Goal: Information Seeking & Learning: Learn about a topic

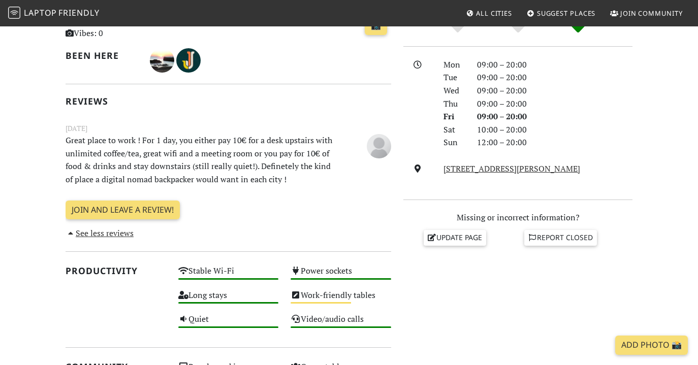
scroll to position [245, 0]
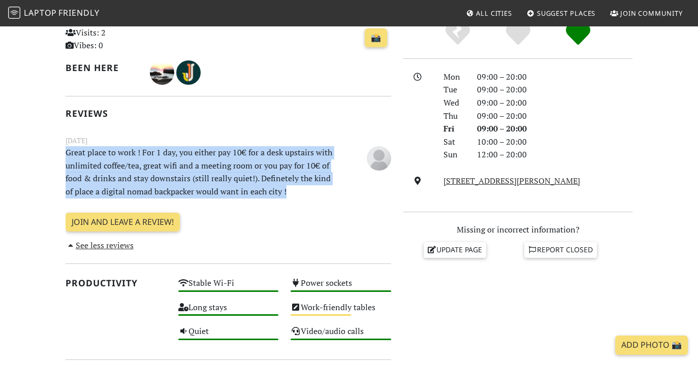
drag, startPoint x: 296, startPoint y: 193, endPoint x: 62, endPoint y: 147, distance: 238.1
click at [62, 147] on div "Today Visits: 2 Vibes: 0 📸 Been here Reviews June 26, 2023 Great place to work …" at bounding box center [228, 321] width 338 height 634
copy p "Great place to work ! For 1 day, you either pay 10€ for a desk upstairs with un…"
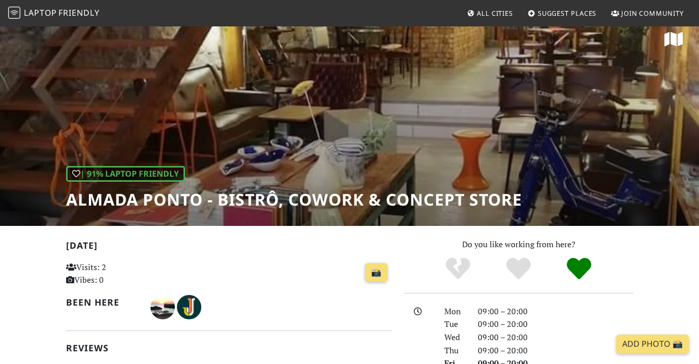
scroll to position [11, 0]
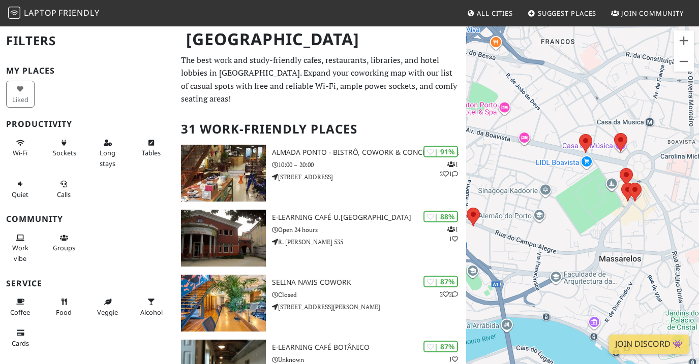
drag, startPoint x: 529, startPoint y: 202, endPoint x: 609, endPoint y: 226, distance: 83.1
click at [609, 226] on div at bounding box center [582, 207] width 233 height 364
click at [579, 134] on area at bounding box center [579, 134] width 0 height 0
click at [614, 133] on area at bounding box center [614, 133] width 0 height 0
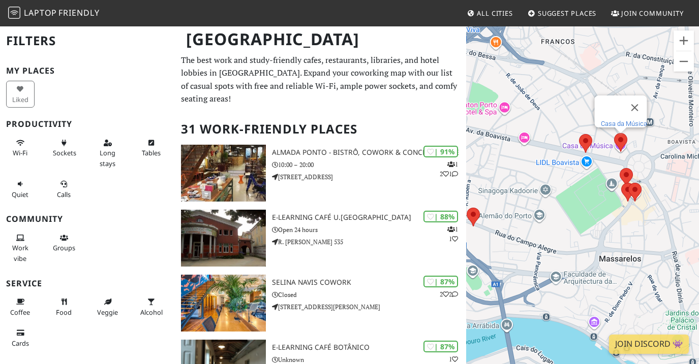
click at [617, 120] on link "Casa da Música" at bounding box center [623, 124] width 46 height 8
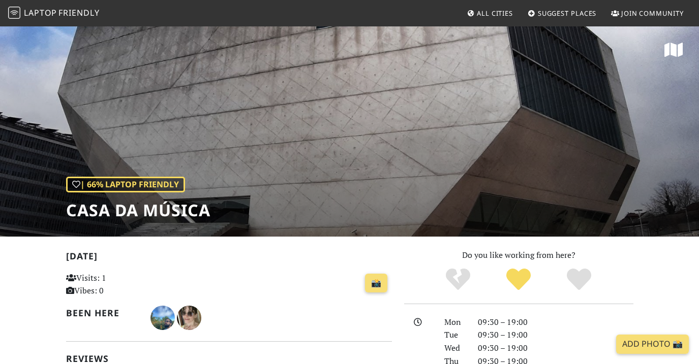
drag, startPoint x: 70, startPoint y: 208, endPoint x: 275, endPoint y: 209, distance: 205.3
click at [275, 209] on div "| 66% Laptop Friendly Casa da Música" at bounding box center [349, 130] width 699 height 211
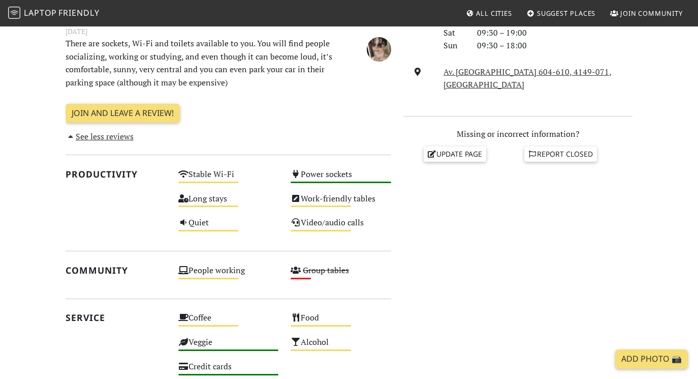
scroll to position [332, 0]
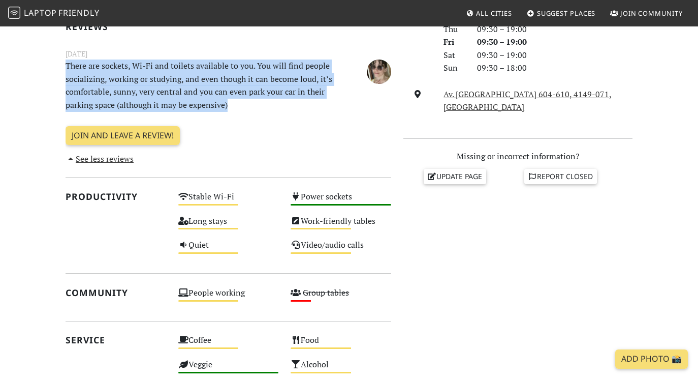
drag, startPoint x: 64, startPoint y: 63, endPoint x: 257, endPoint y: 106, distance: 198.3
click at [257, 106] on div "Today Visits: 1 Vibes: 0 📸 Been here Reviews May 12, 2023 There are sockets, Wi…" at bounding box center [228, 234] width 338 height 634
copy p "There are sockets, Wi-Fi and toilets available to you. You will find people soc…"
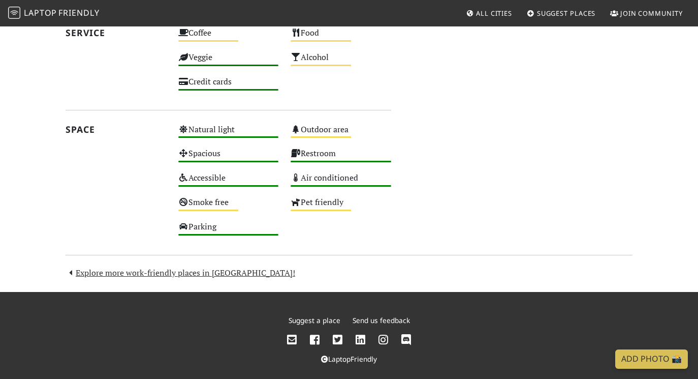
scroll to position [0, 0]
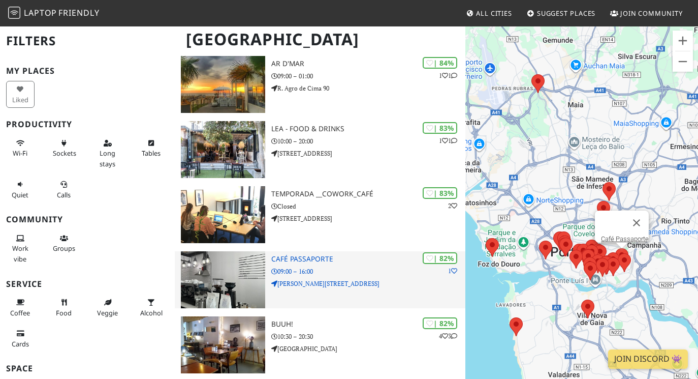
scroll to position [628, 0]
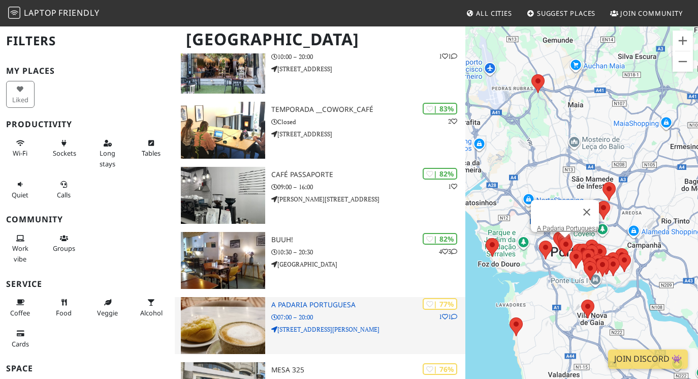
click at [352, 300] on h3 "A Padaria Portuguesa" at bounding box center [368, 304] width 194 height 9
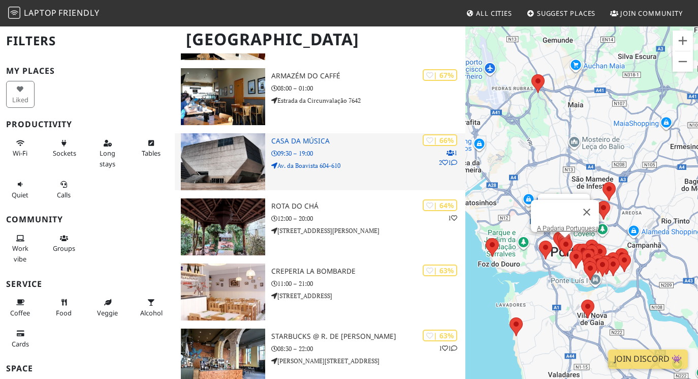
scroll to position [1365, 0]
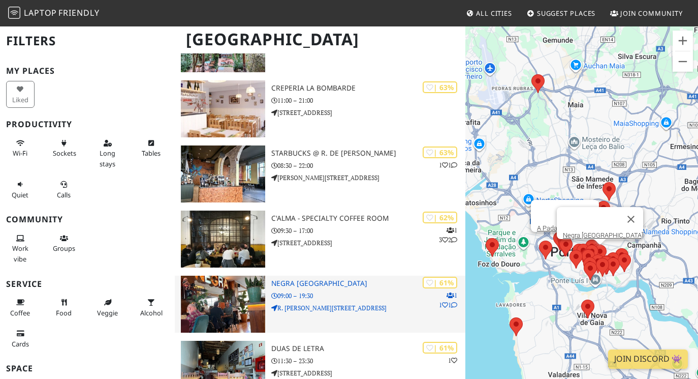
click at [290, 279] on h3 "Negra Café Baixa" at bounding box center [368, 283] width 194 height 9
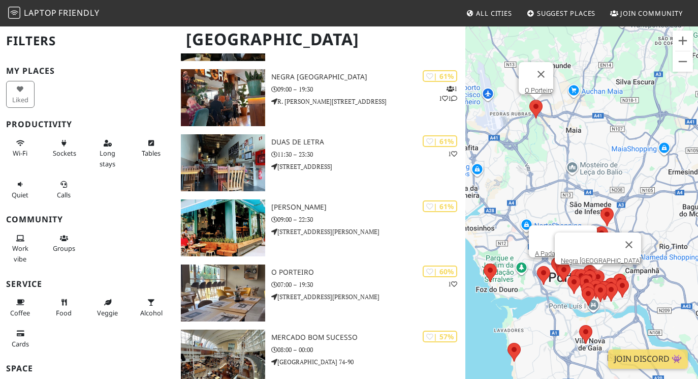
scroll to position [1484, 0]
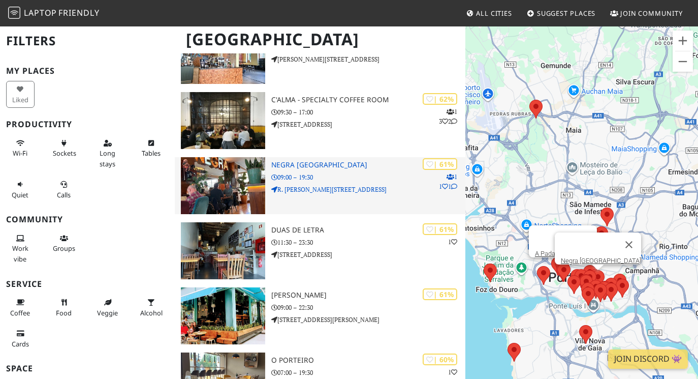
click at [306, 184] on p "R. Guedes de Azevedo 117" at bounding box center [368, 189] width 194 height 10
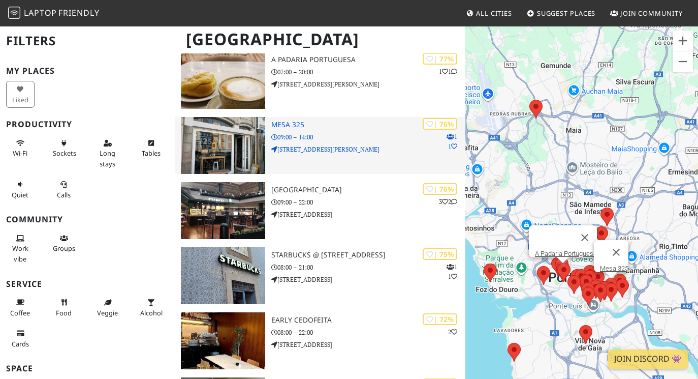
scroll to position [805, 0]
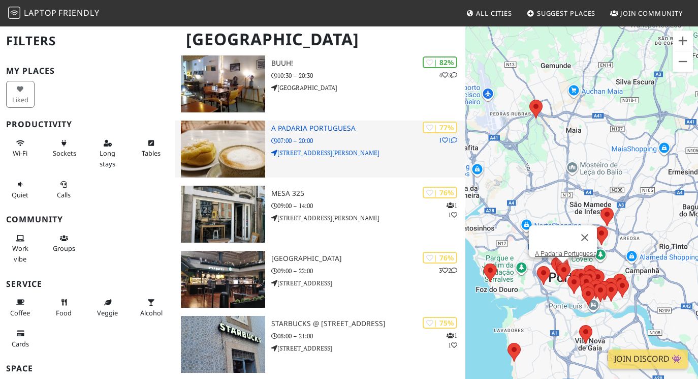
click at [223, 136] on img at bounding box center [223, 148] width 85 height 57
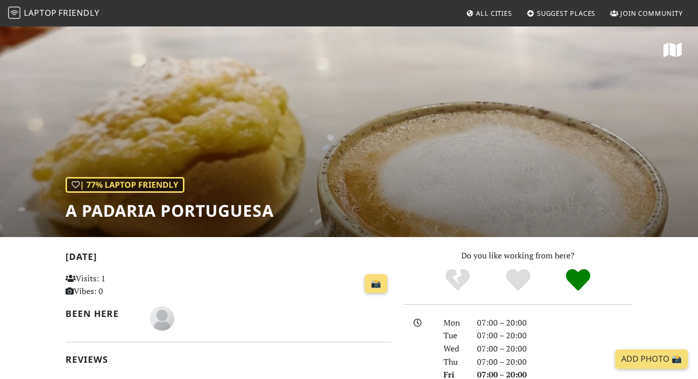
scroll to position [177, 0]
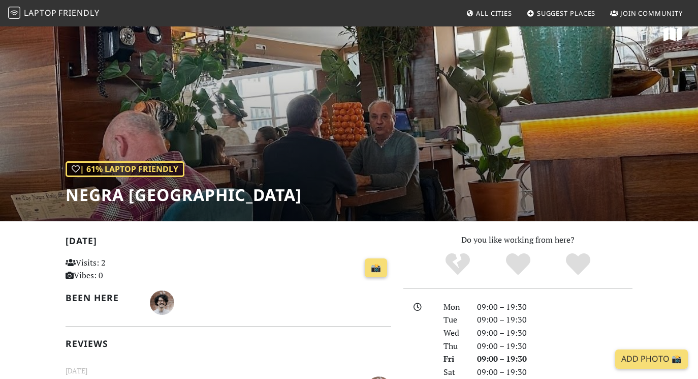
scroll to position [225, 0]
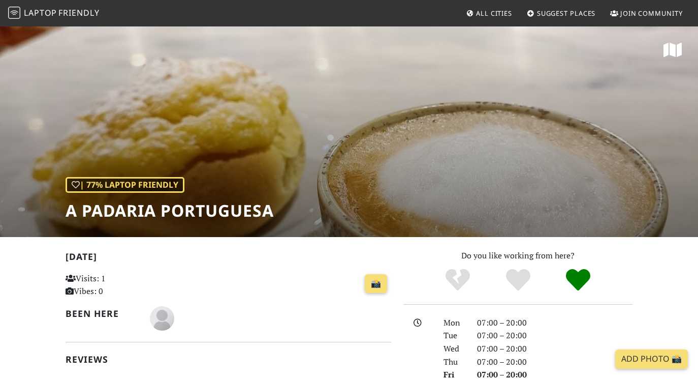
scroll to position [98, 0]
